Goal: Transaction & Acquisition: Purchase product/service

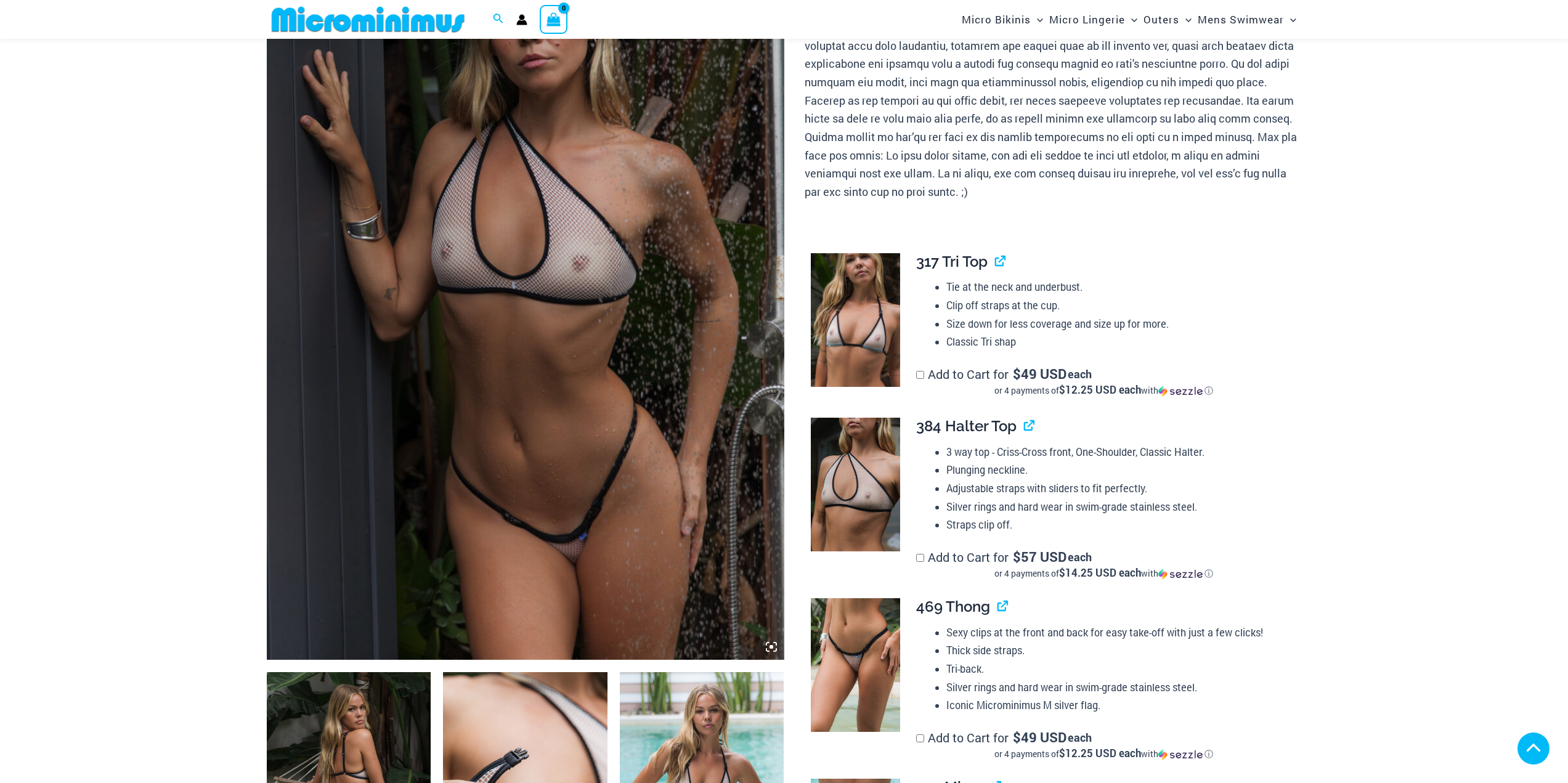
scroll to position [386, 0]
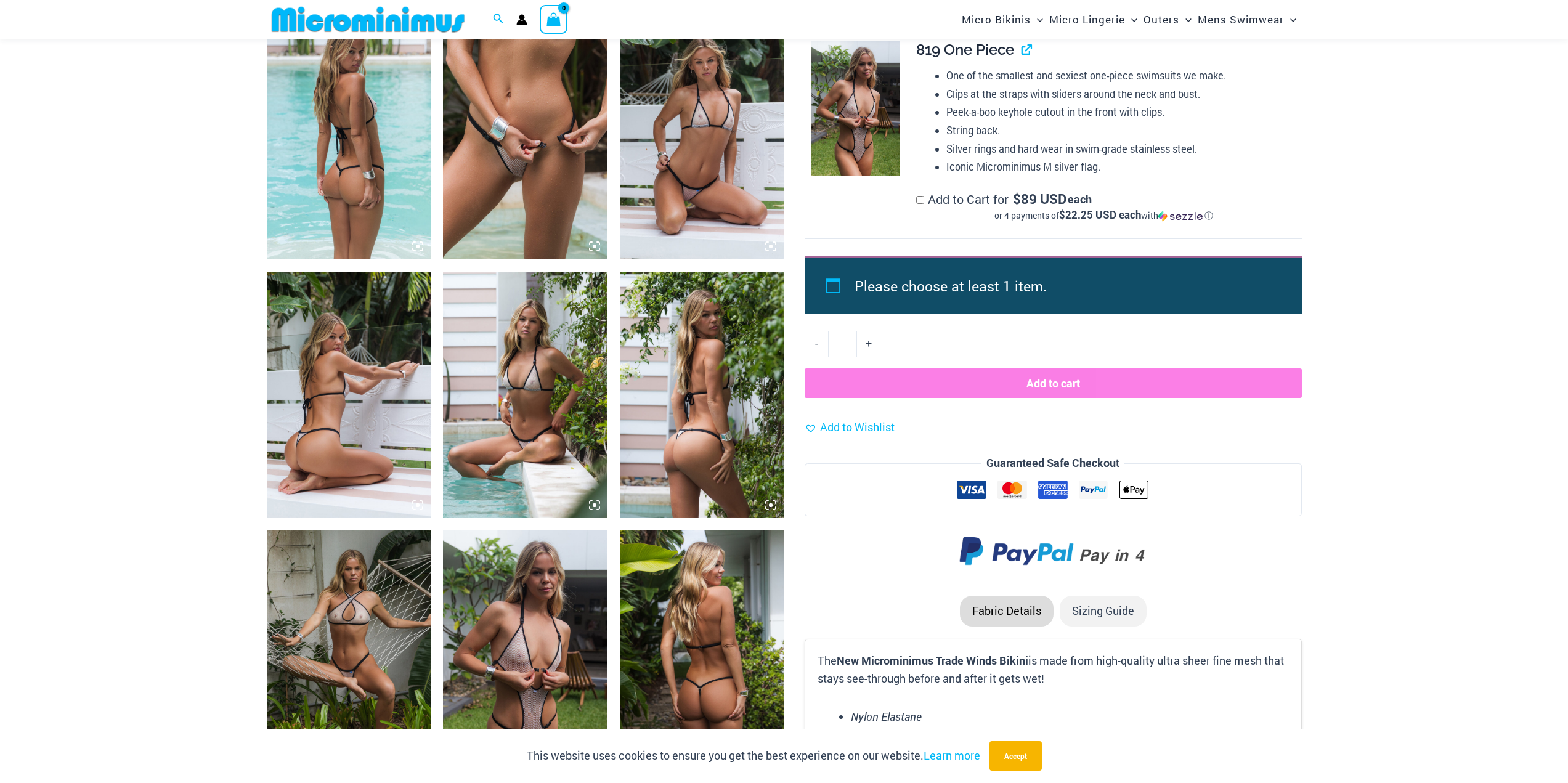
scroll to position [1002, 0]
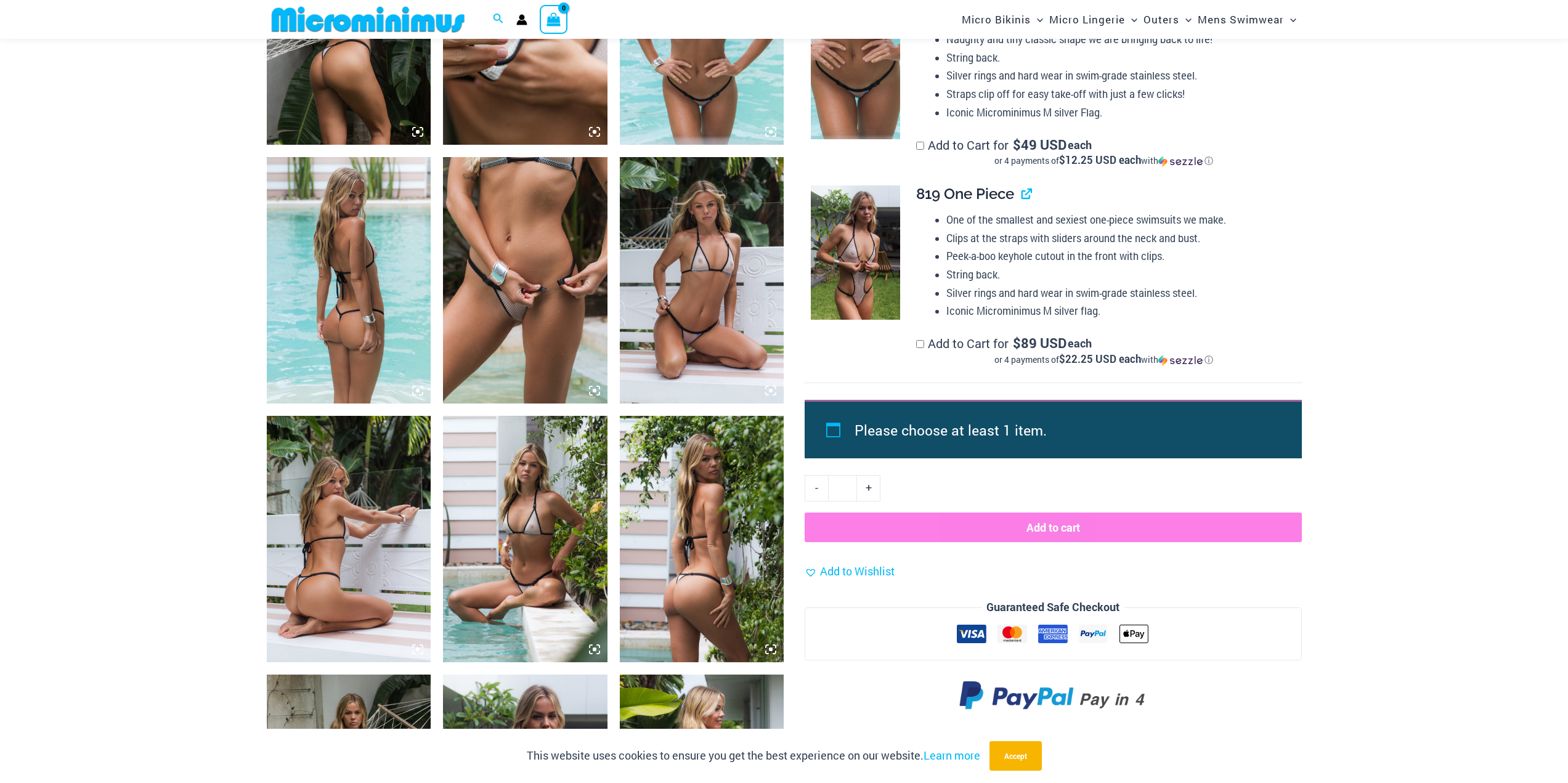
click at [514, 325] on img at bounding box center [525, 281] width 164 height 247
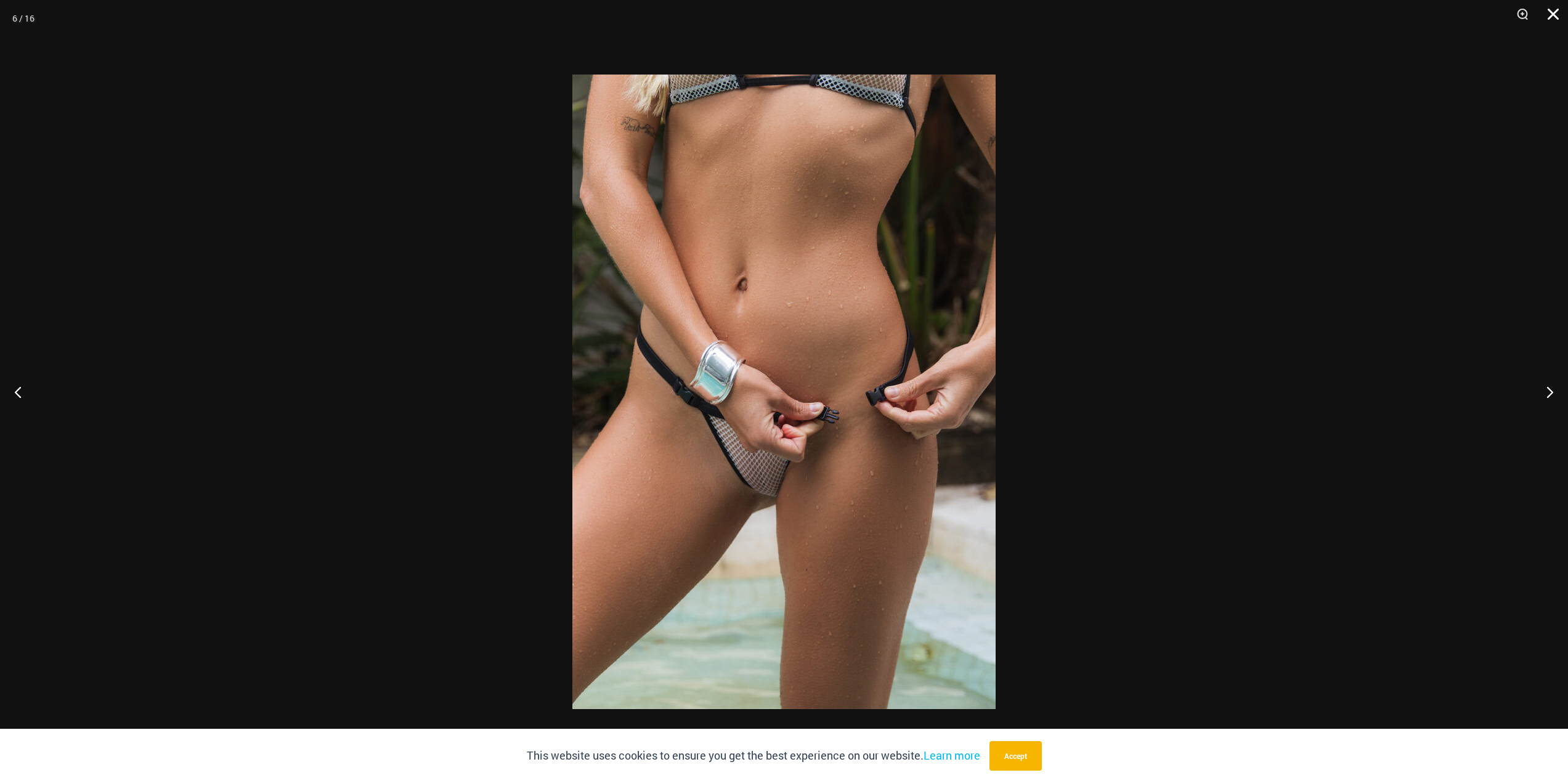
click at [1553, 11] on button "Close" at bounding box center [1548, 18] width 31 height 37
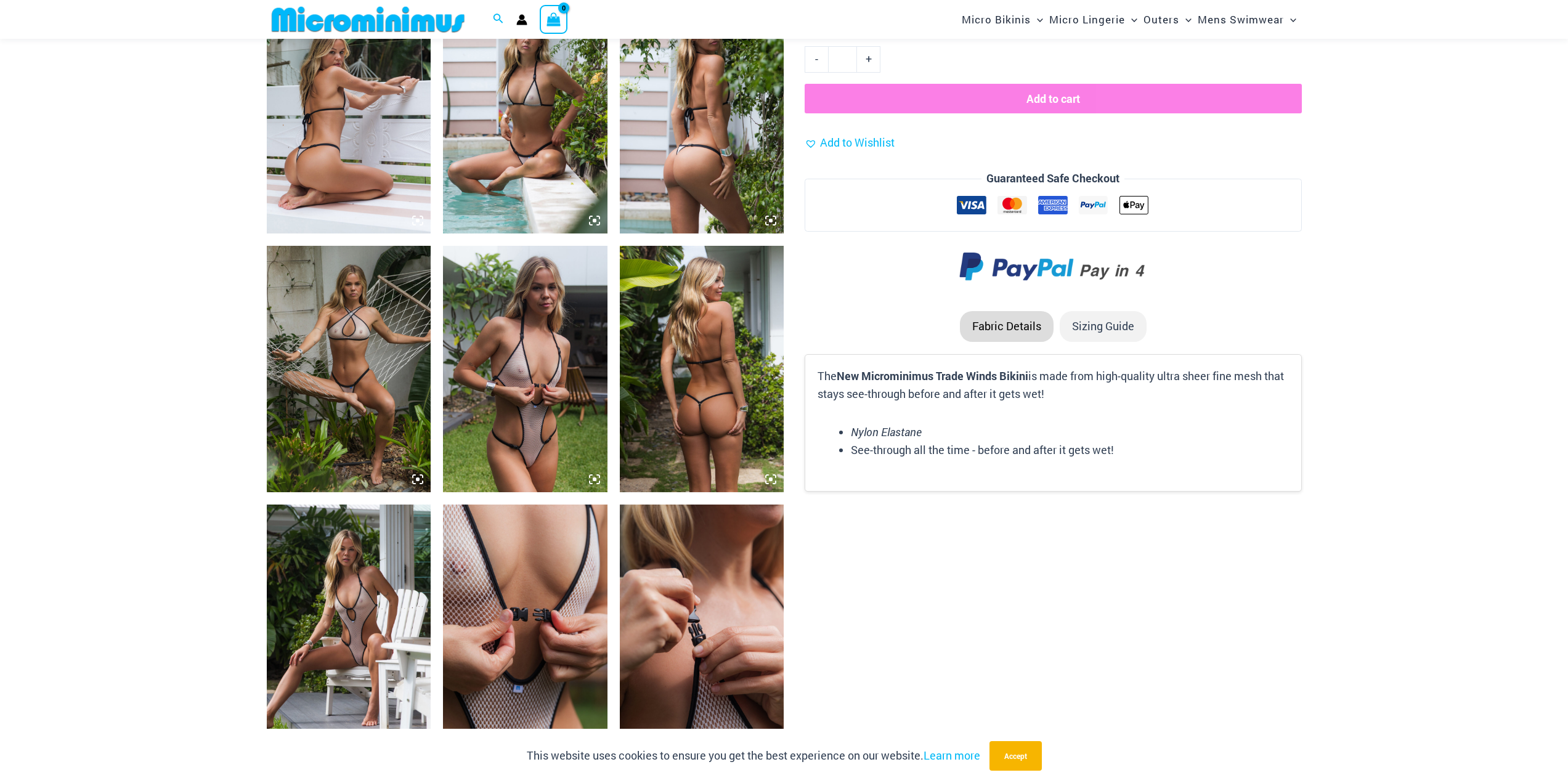
scroll to position [1433, 0]
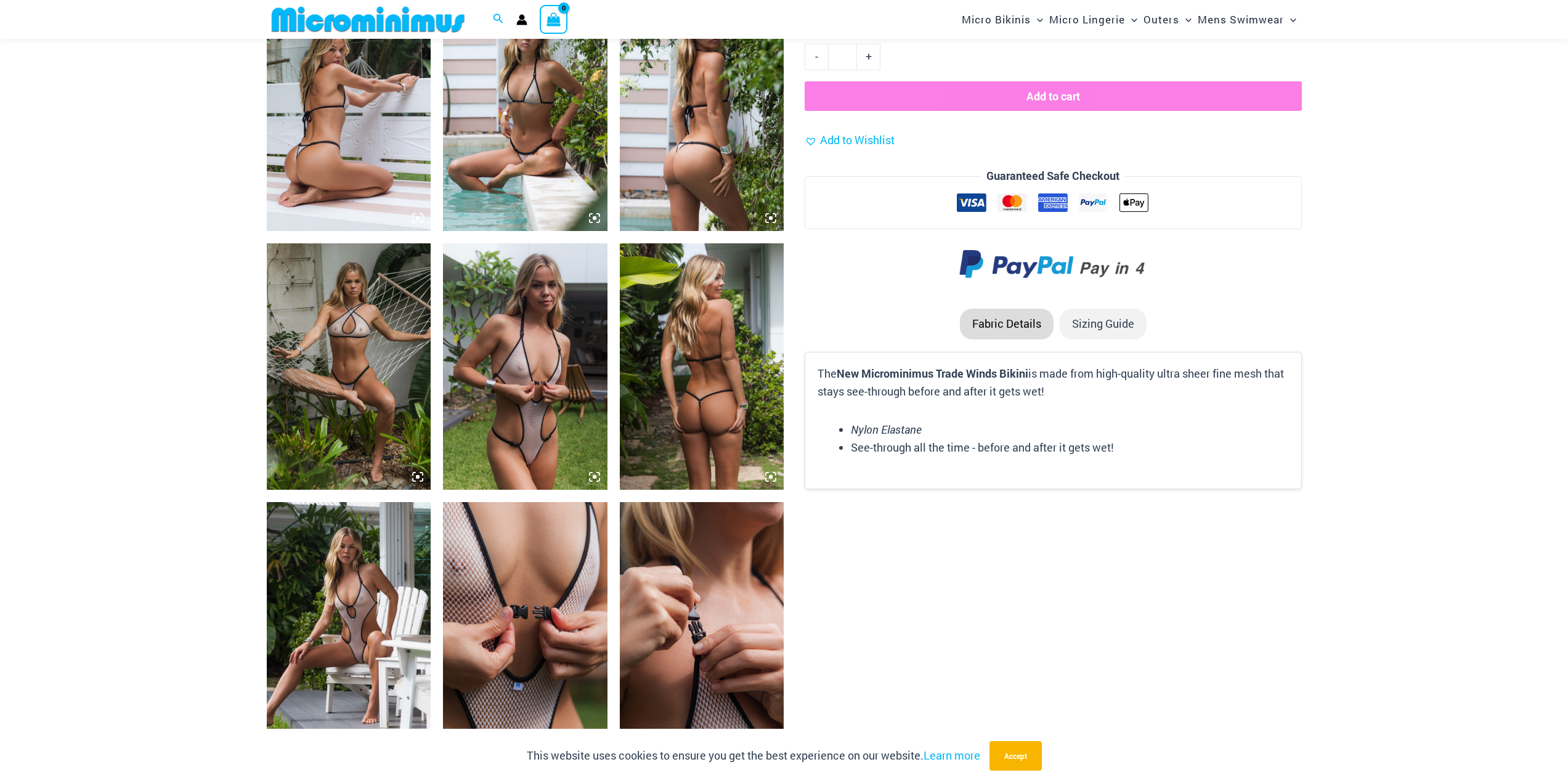
click at [505, 428] on img at bounding box center [525, 366] width 164 height 247
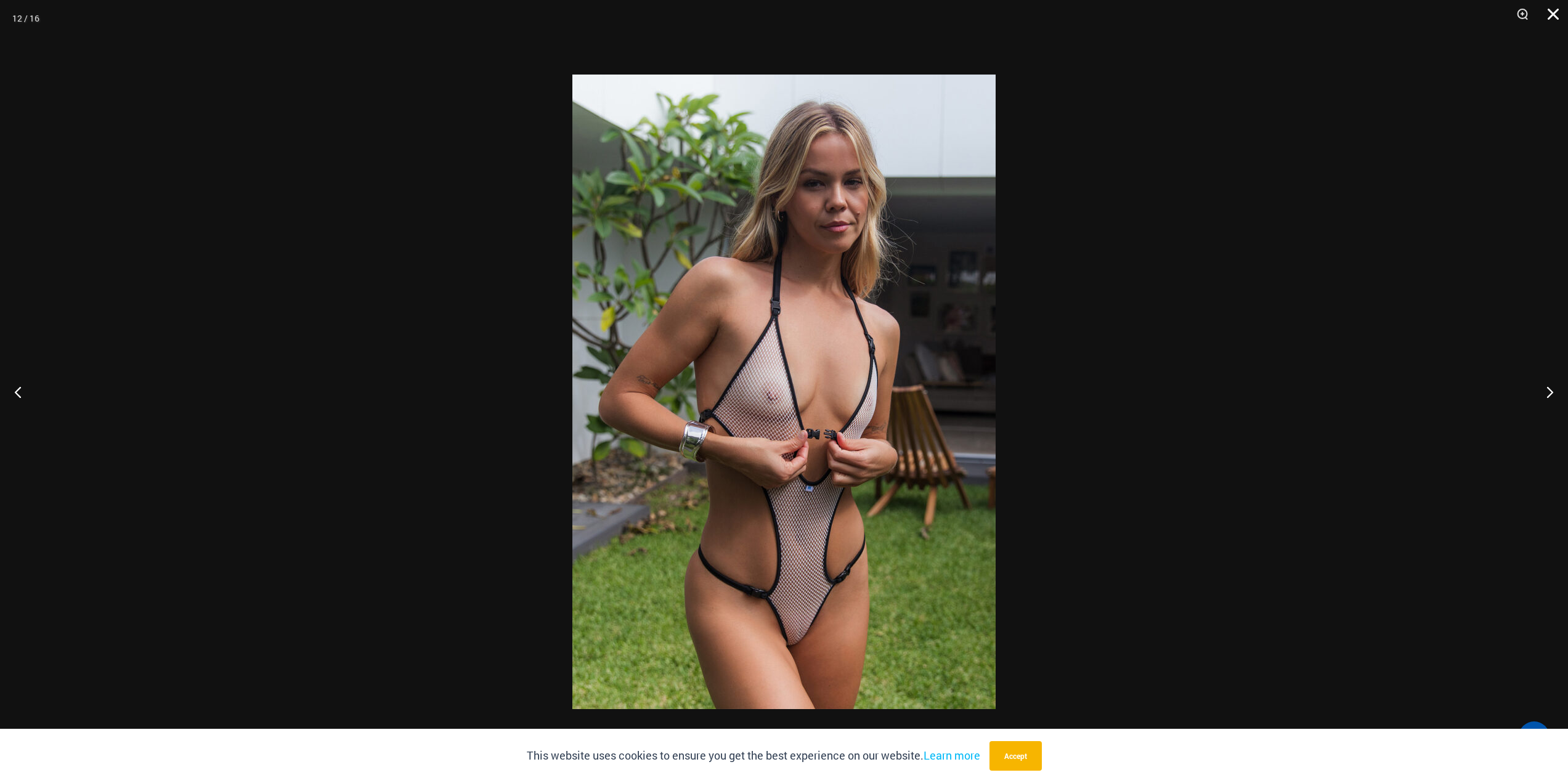
click at [1555, 18] on button "Close" at bounding box center [1548, 18] width 31 height 37
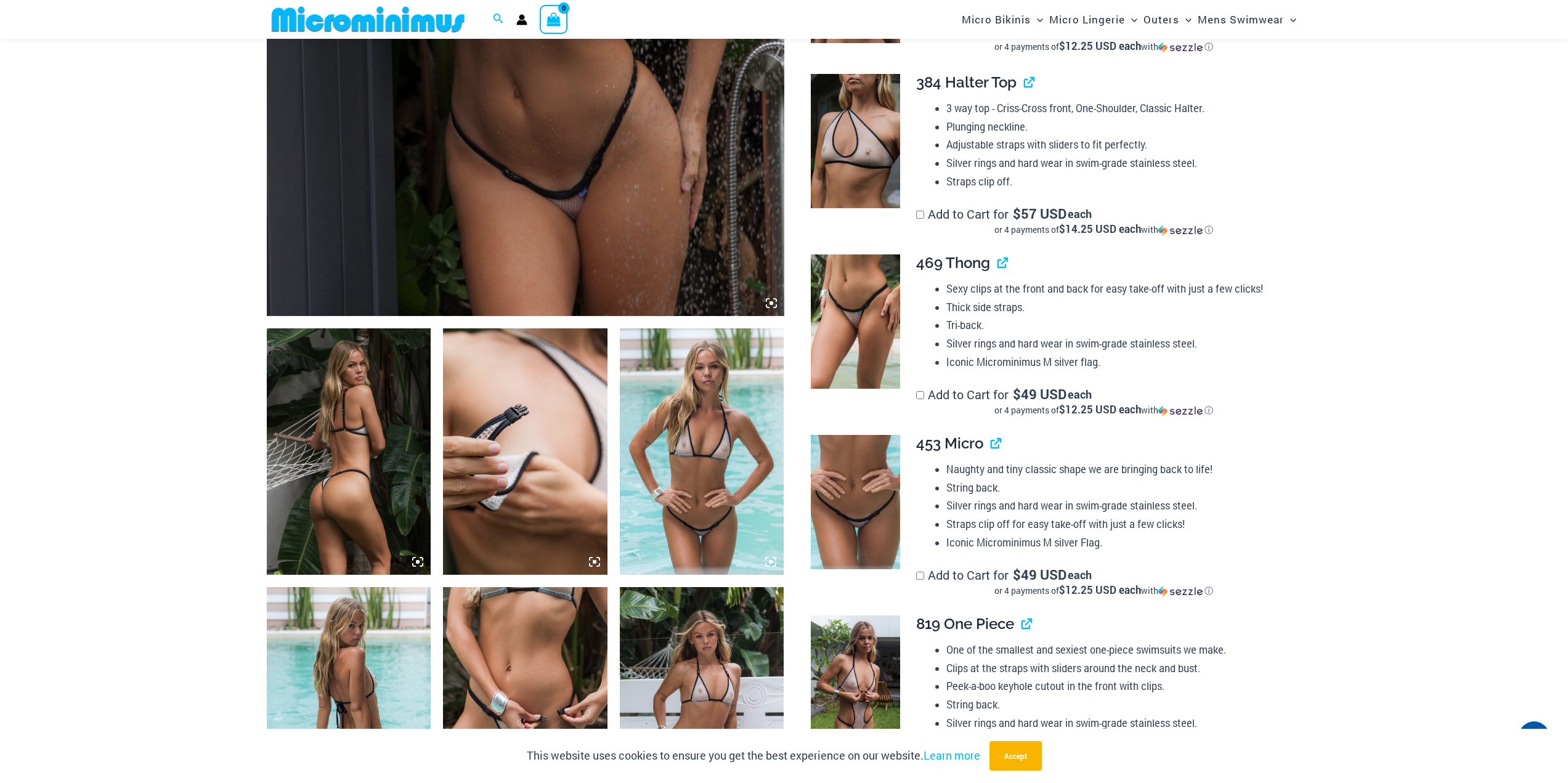
scroll to position [571, 0]
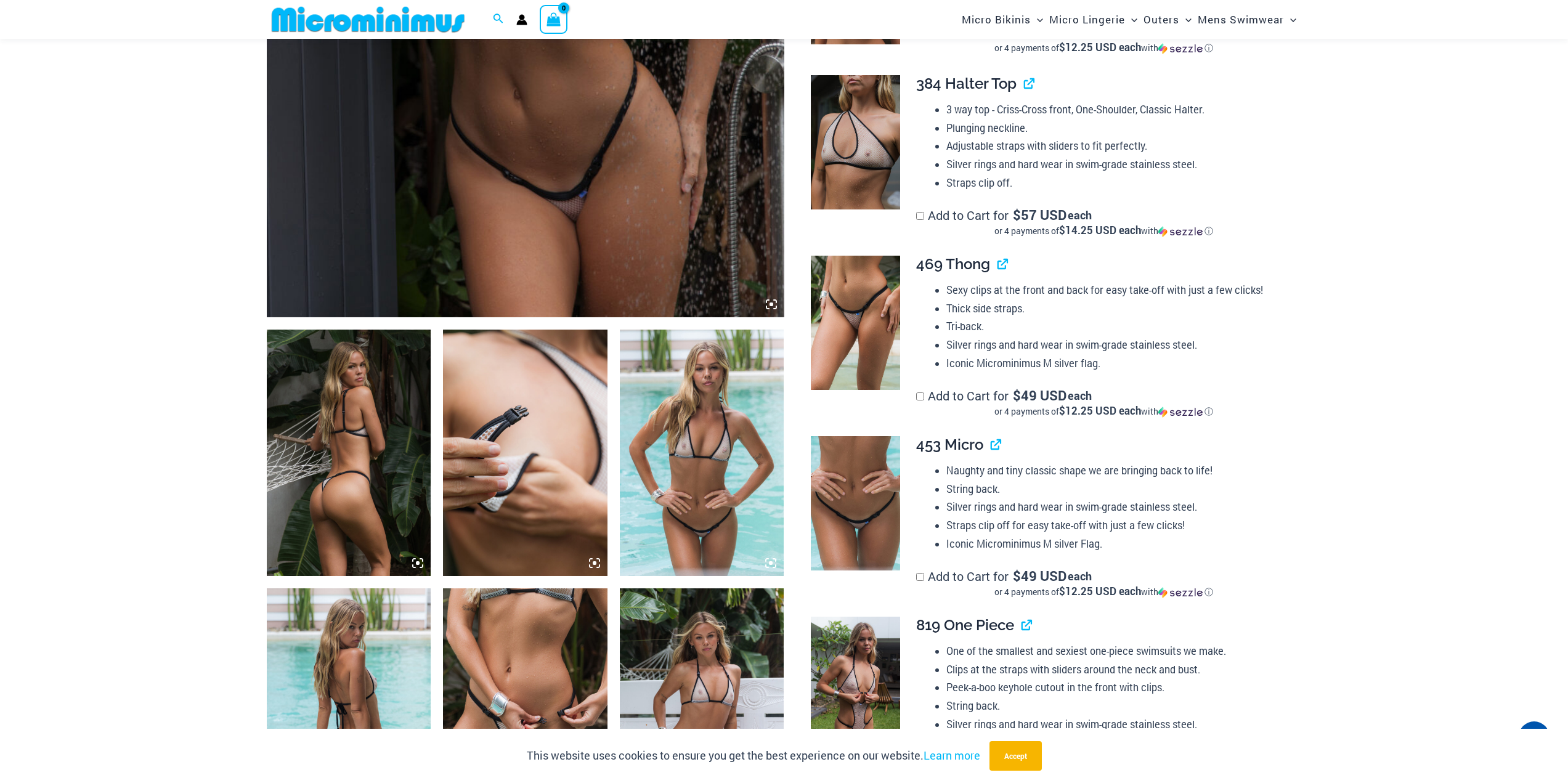
click at [696, 400] on img at bounding box center [702, 453] width 164 height 247
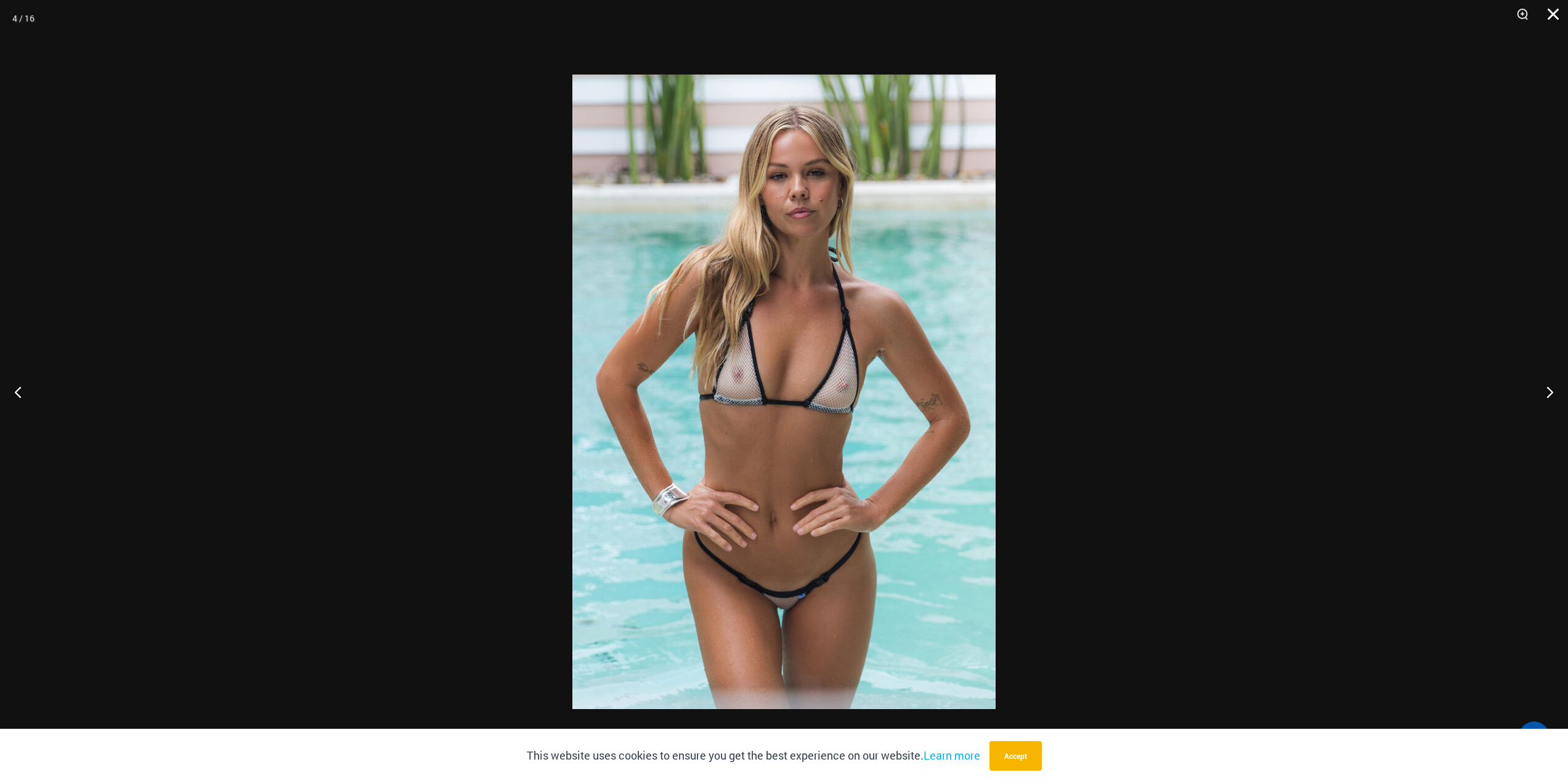
click at [1548, 10] on button "Close" at bounding box center [1548, 18] width 31 height 37
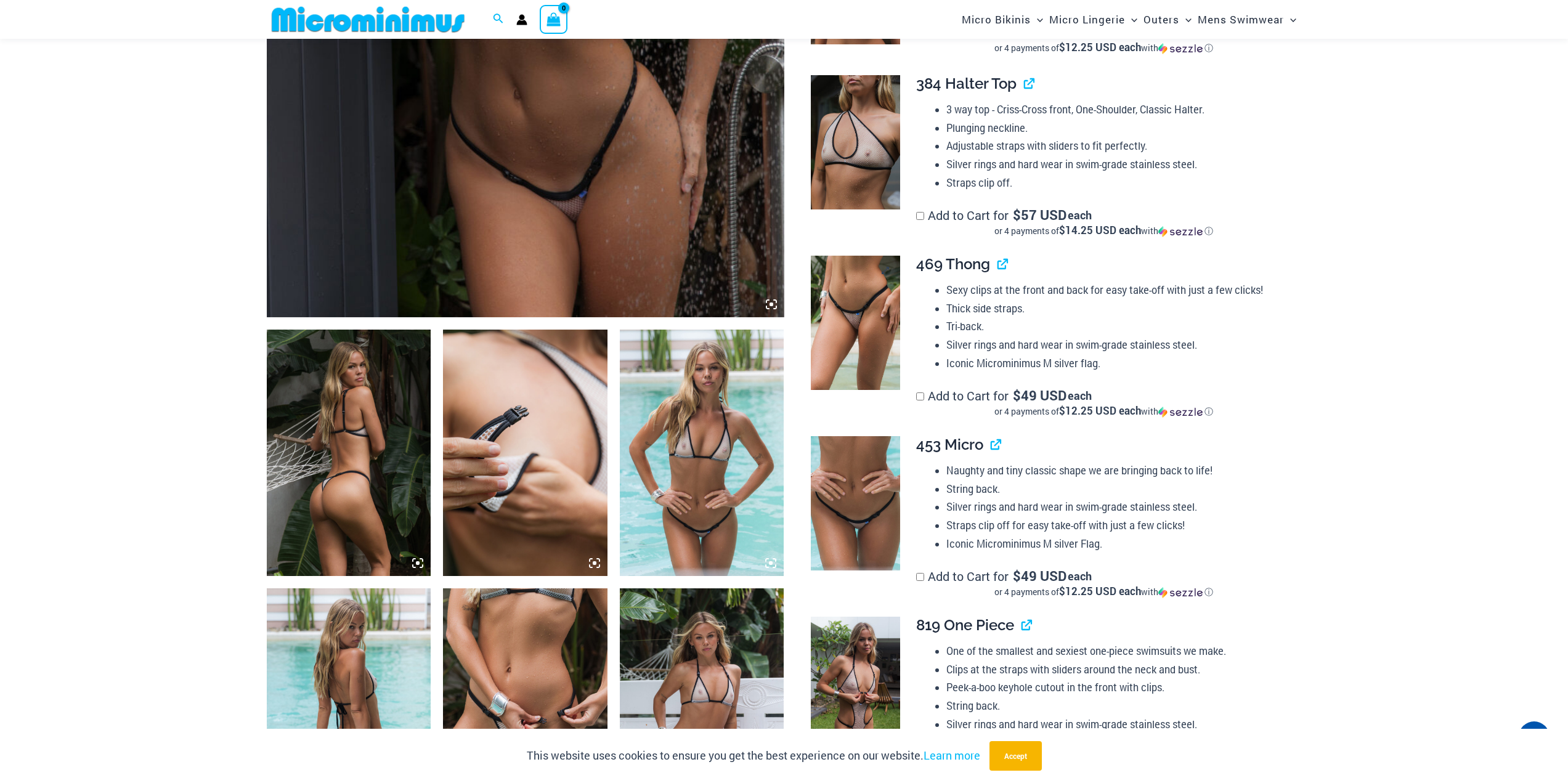
click at [858, 326] on img at bounding box center [855, 323] width 89 height 134
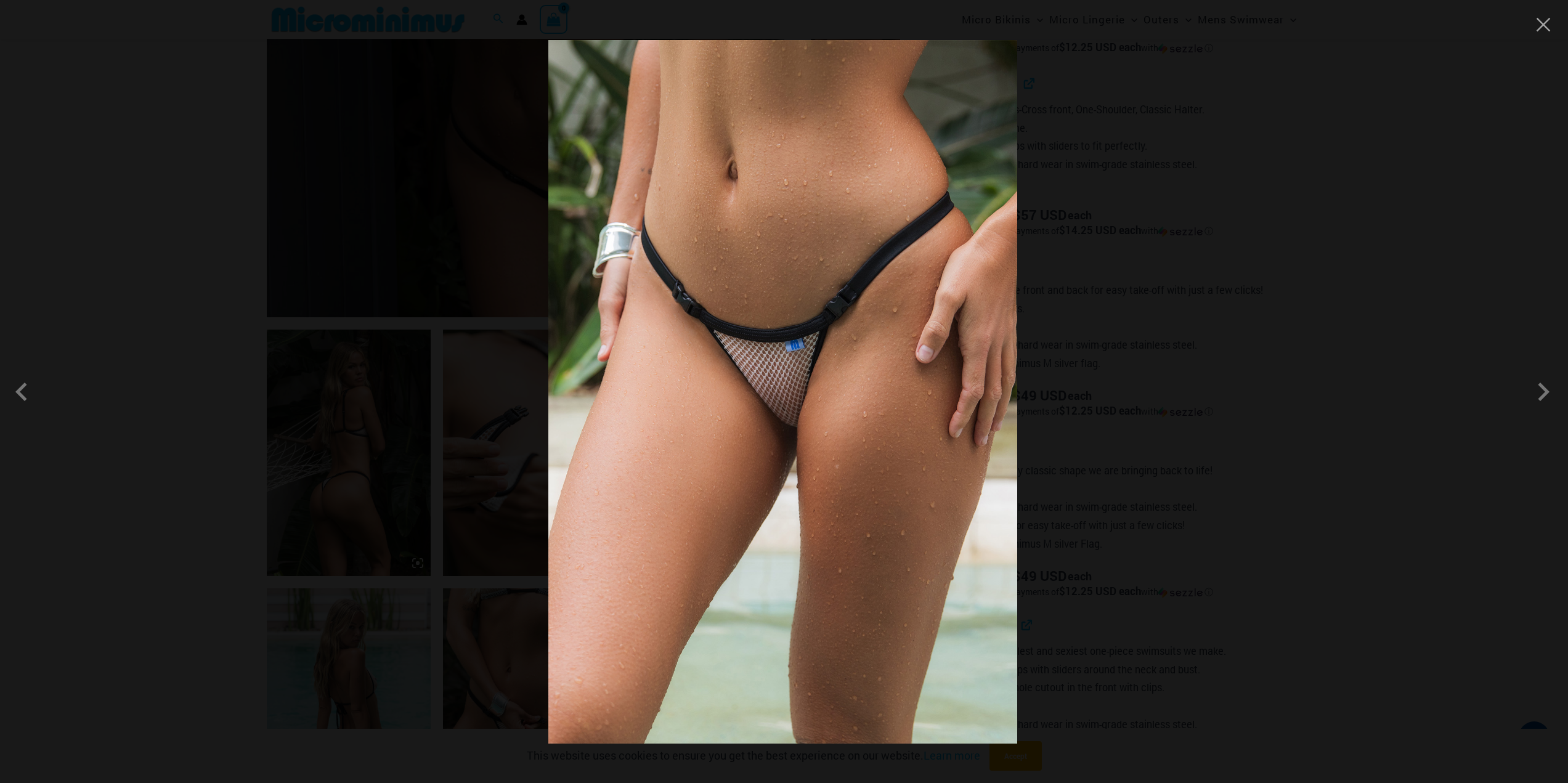
click at [953, 278] on img at bounding box center [782, 391] width 469 height 703
click at [1560, 26] on div at bounding box center [784, 391] width 1568 height 783
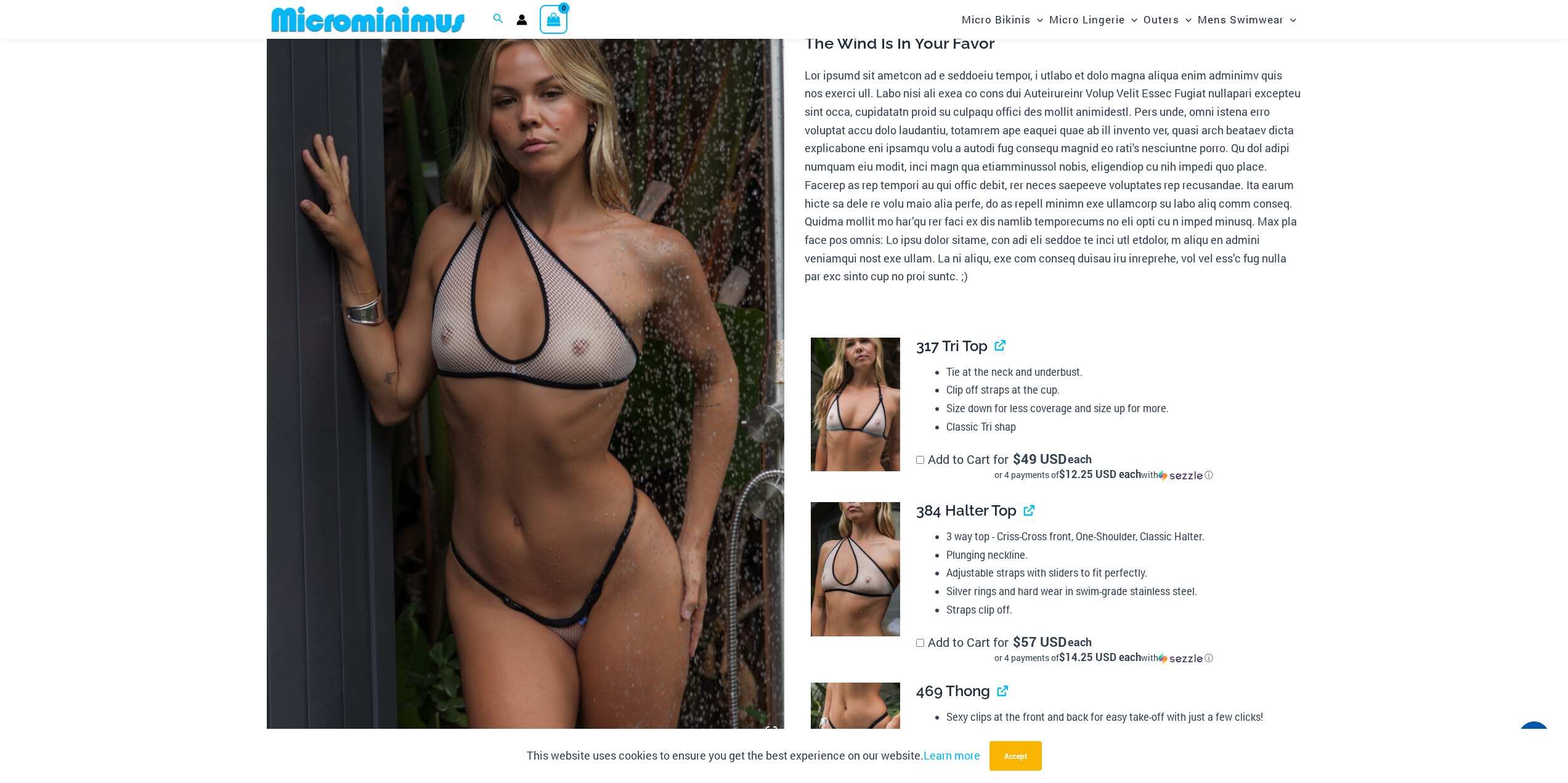
scroll to position [0, 0]
